Goal: Information Seeking & Learning: Learn about a topic

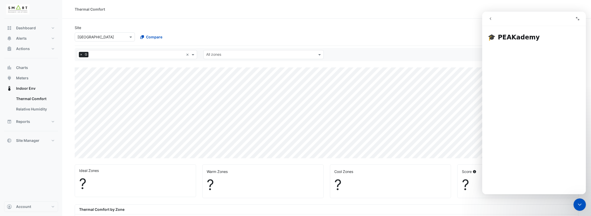
click at [495, 21] on button "go back" at bounding box center [491, 19] width 10 height 10
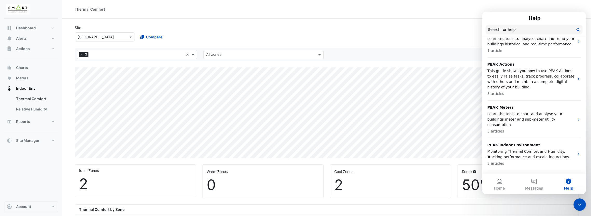
scroll to position [292, 0]
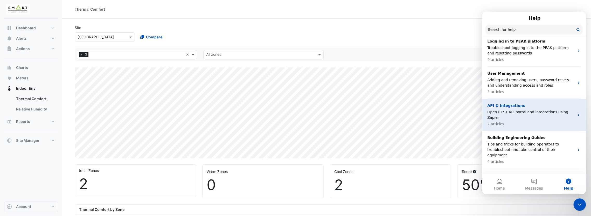
click at [539, 103] on p "API & Integrations" at bounding box center [531, 105] width 87 height 5
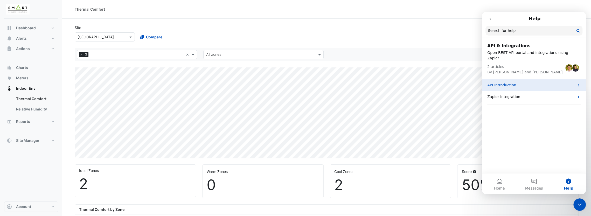
click at [526, 83] on div "API Introduction" at bounding box center [534, 85] width 104 height 12
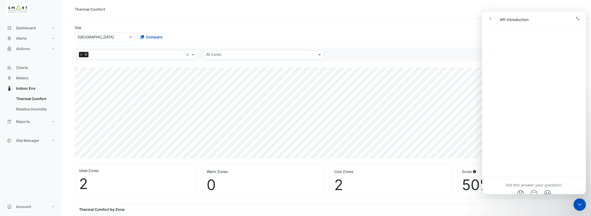
scroll to position [415, 0]
click at [27, 10] on img at bounding box center [17, 9] width 23 height 10
click at [31, 36] on button "Alerts" at bounding box center [31, 38] width 54 height 10
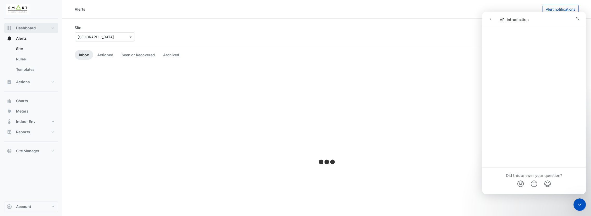
click at [39, 29] on button "Dashboard" at bounding box center [31, 28] width 54 height 10
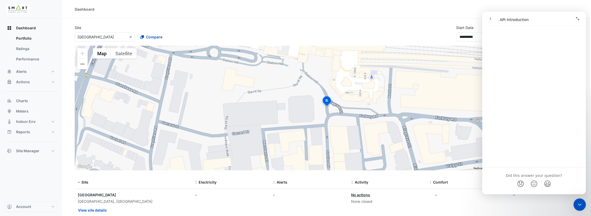
click at [468, 11] on div "Dashboard" at bounding box center [327, 8] width 504 height 5
click at [88, 209] on button "View site details" at bounding box center [92, 210] width 29 height 9
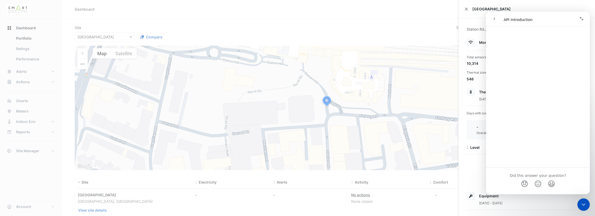
click at [29, 57] on ngb-offcanvas-backdrop at bounding box center [297, 108] width 595 height 216
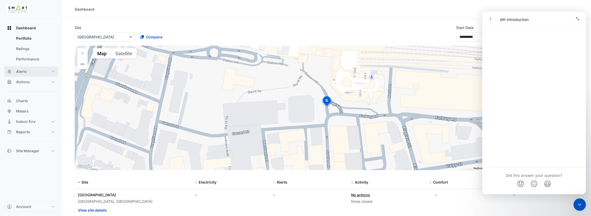
click at [53, 69] on button "Alerts" at bounding box center [31, 71] width 54 height 10
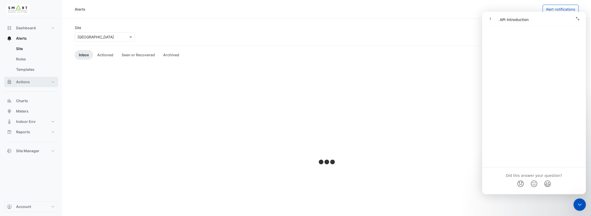
click at [46, 80] on button "Actions" at bounding box center [31, 82] width 54 height 10
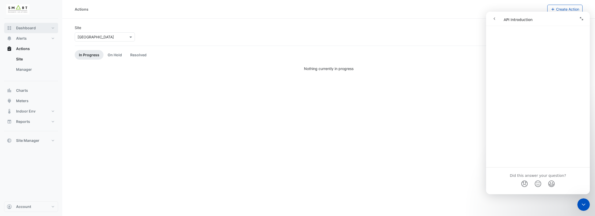
click at [54, 32] on button "Dashboard" at bounding box center [31, 28] width 54 height 10
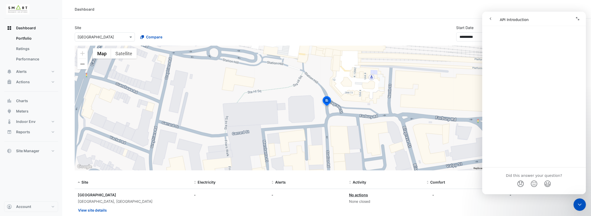
click at [488, 21] on button "go back" at bounding box center [491, 19] width 10 height 10
